Goal: Find specific page/section: Find specific page/section

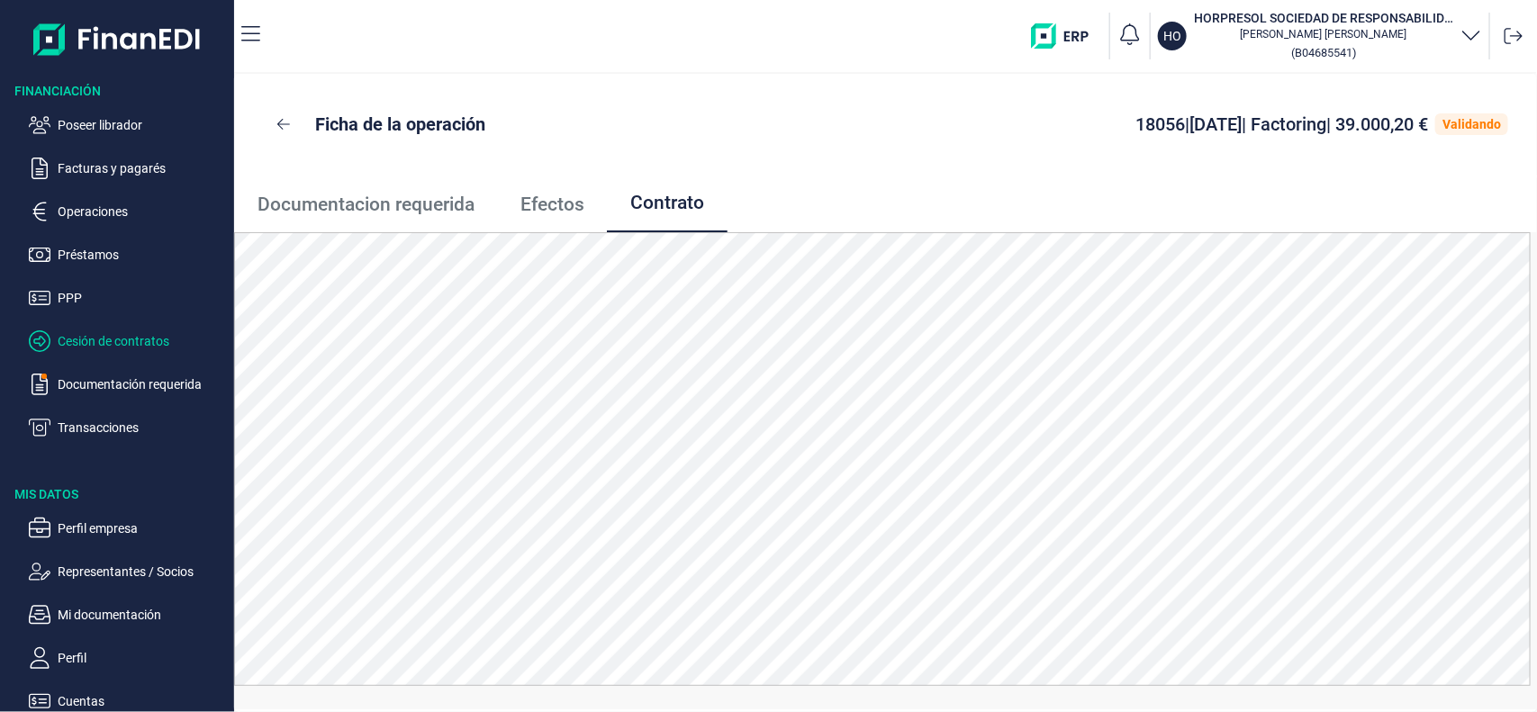
scroll to position [1, 0]
click at [167, 343] on p "Cesión de contratos" at bounding box center [142, 341] width 169 height 22
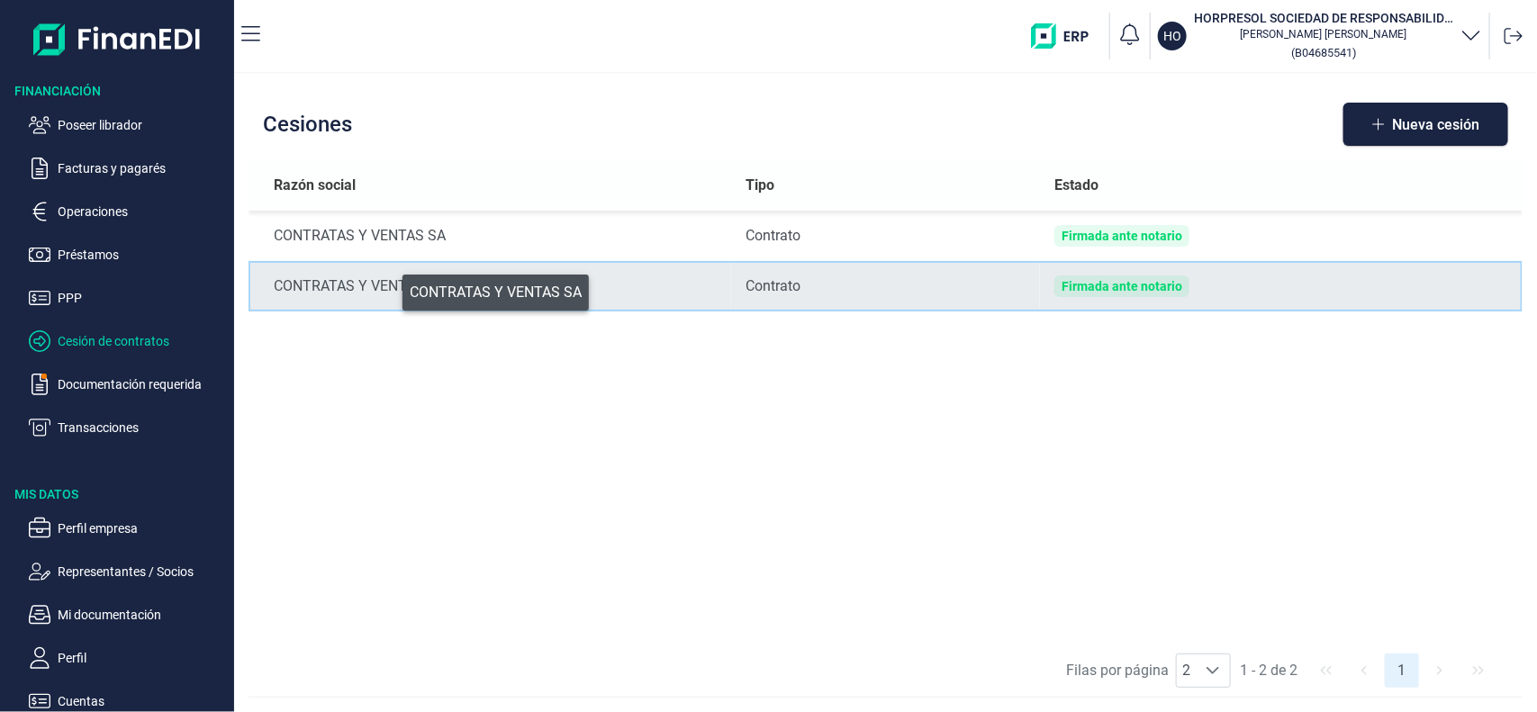
click at [390, 288] on div "CONTRATAS Y VENTAS SA" at bounding box center [495, 287] width 443 height 22
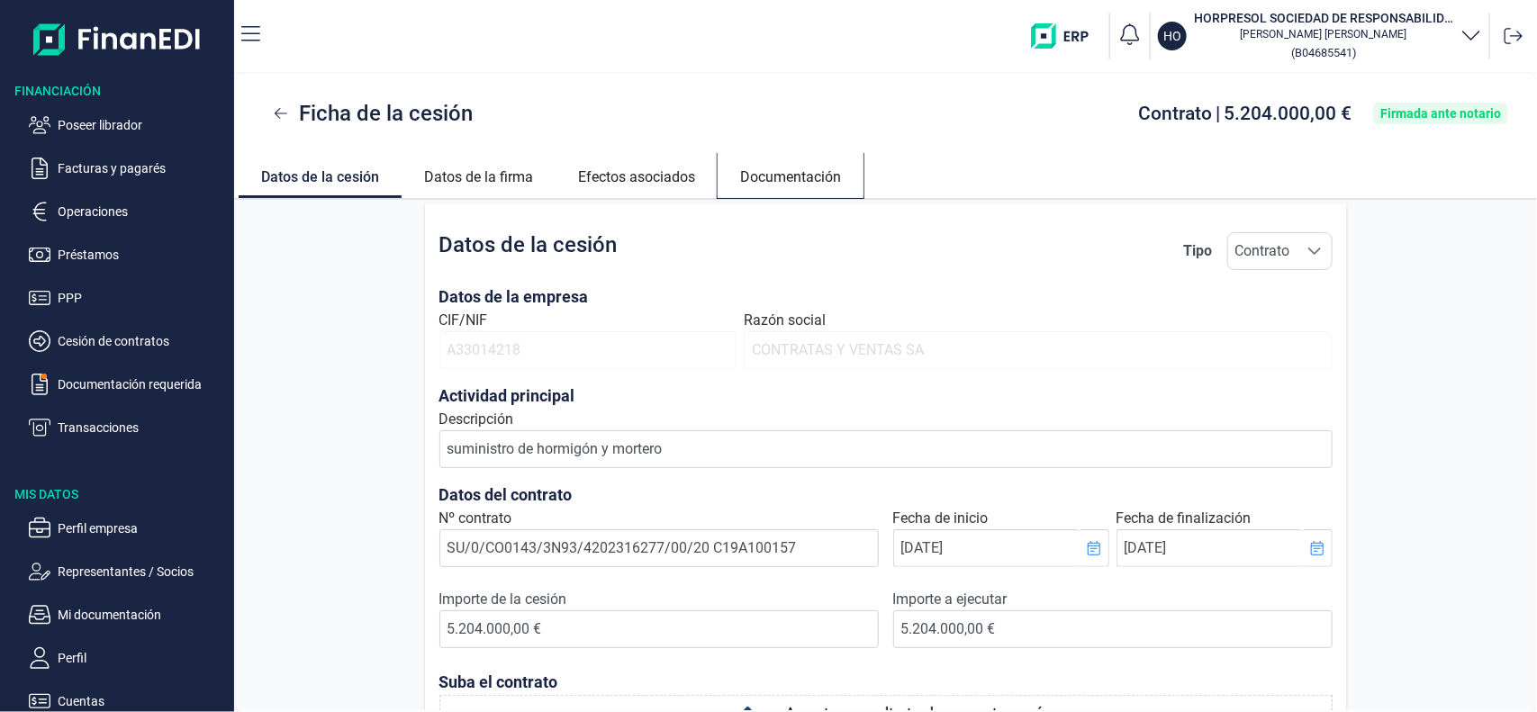
click at [755, 173] on link "Documentación" at bounding box center [791, 174] width 146 height 43
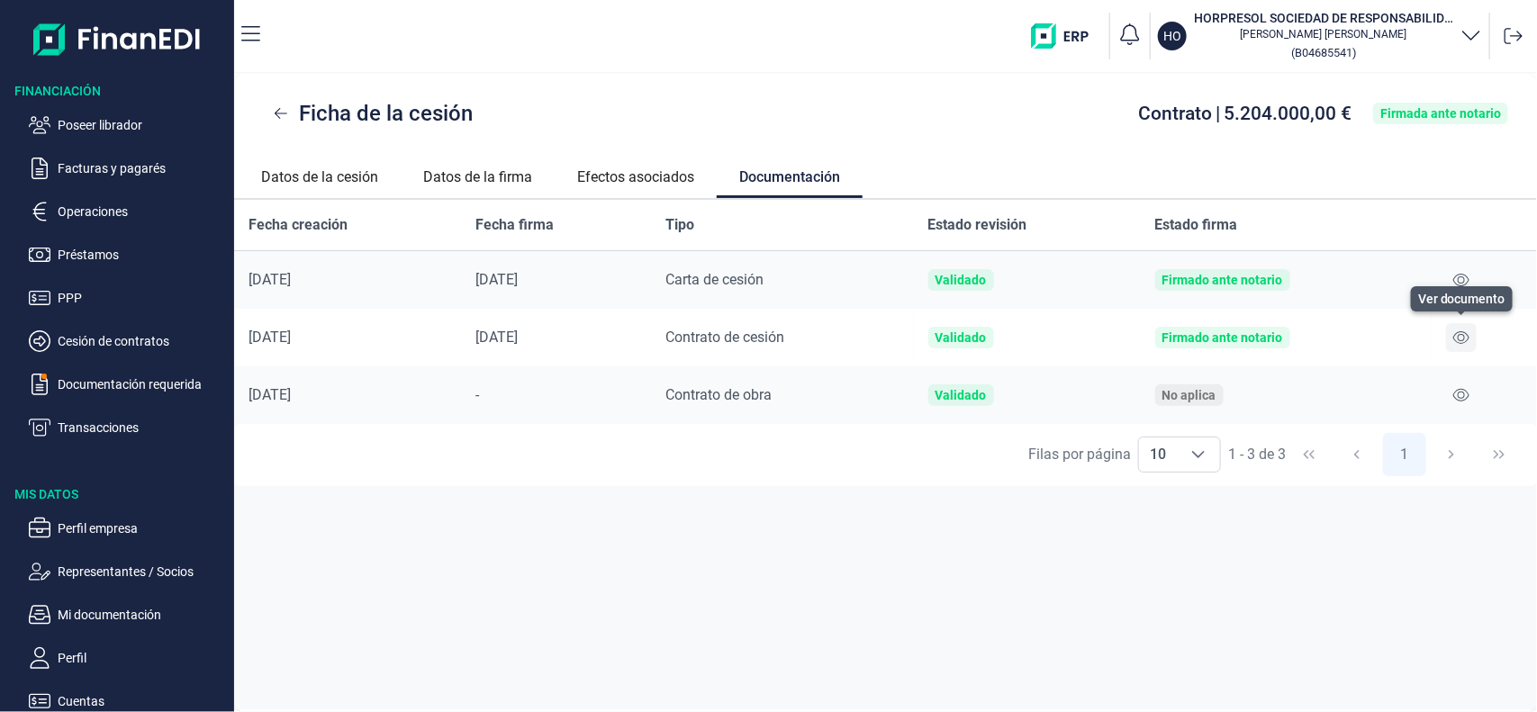
click at [1463, 339] on icon at bounding box center [1461, 337] width 16 height 14
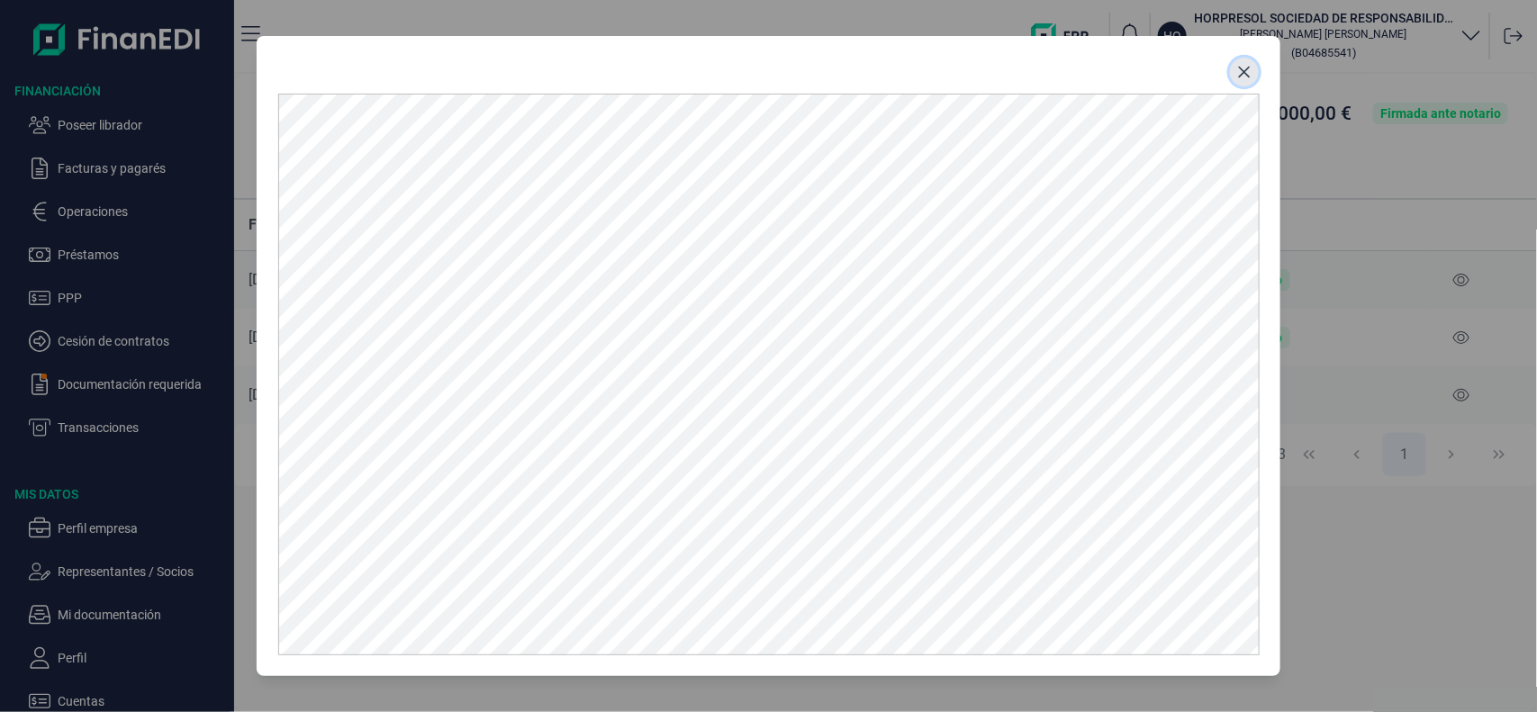
click at [1238, 77] on icon "Close" at bounding box center [1244, 72] width 14 height 14
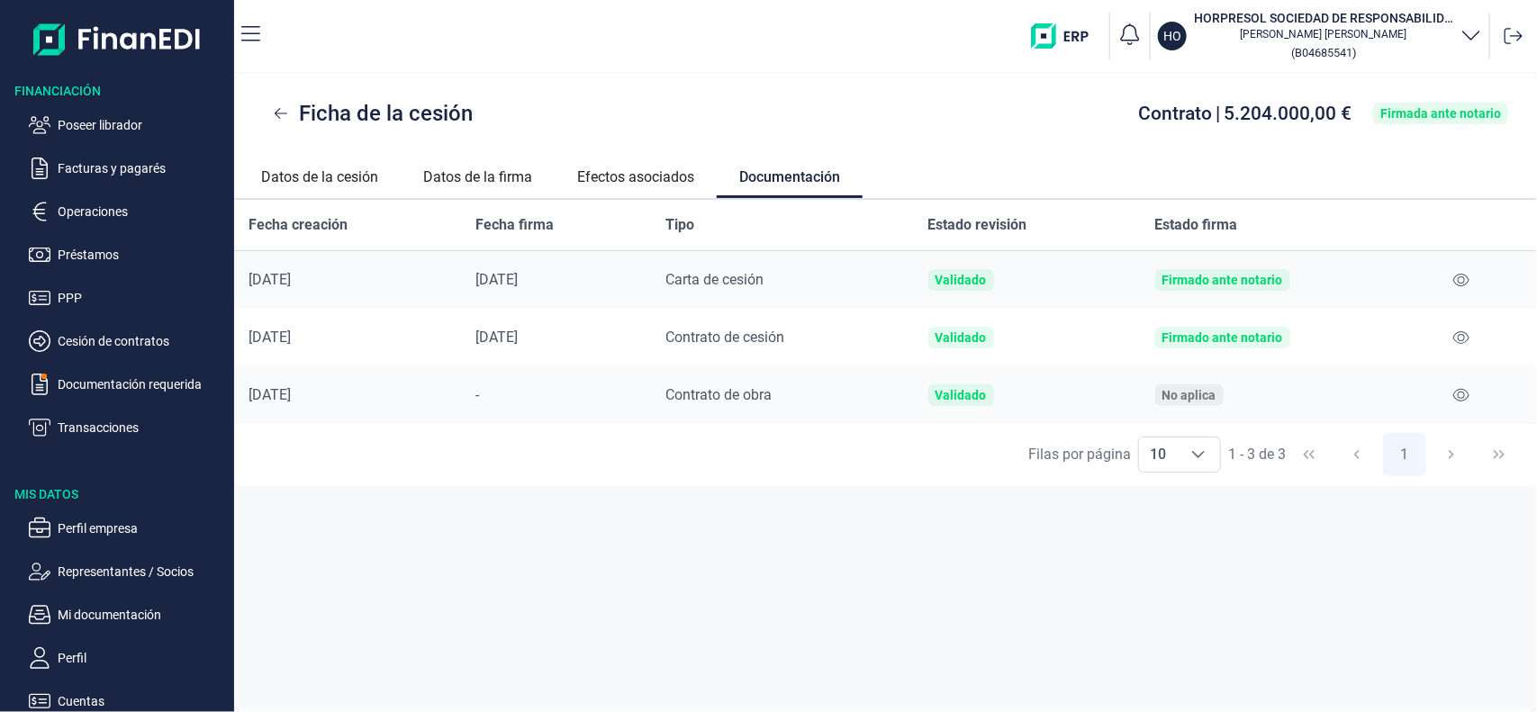
click at [1209, 24] on h3 "HORPRESOL SOCIEDAD DE RESPONSABILIDAD LIMITADA" at bounding box center [1323, 18] width 259 height 18
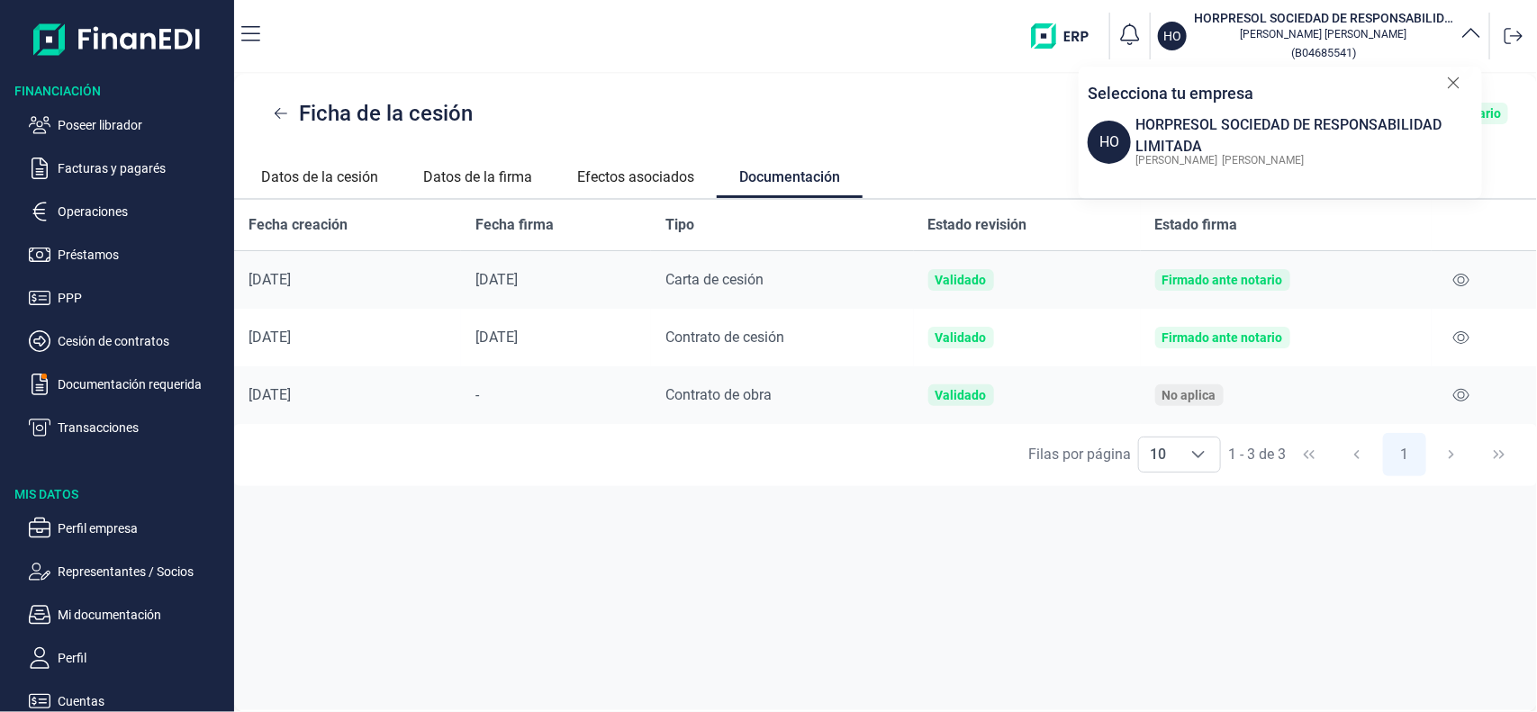
click at [963, 132] on div "Ficha de la cesión Contrato | 5.204.000,00 € Firmada ante notario" at bounding box center [885, 113] width 1303 height 79
